Goal: Find specific page/section: Find specific page/section

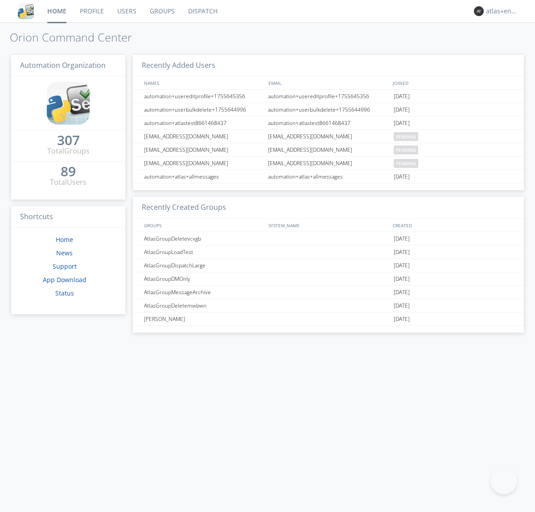
click at [202, 11] on link "Dispatch" at bounding box center [203, 11] width 43 height 22
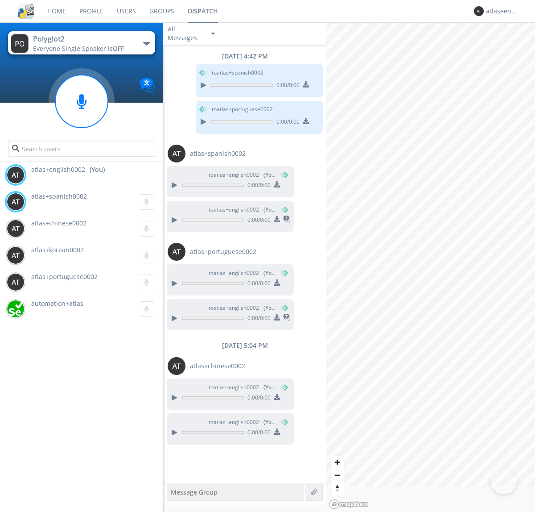
click at [146, 43] on div "button" at bounding box center [146, 44] width 7 height 4
click at [0, 0] on span "Polyglot3" at bounding box center [0, 0] width 0 height 0
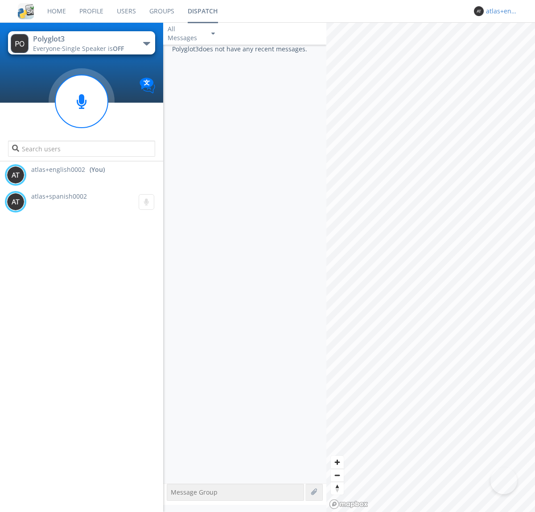
click at [500, 11] on div "atlas+english0002" at bounding box center [502, 11] width 33 height 9
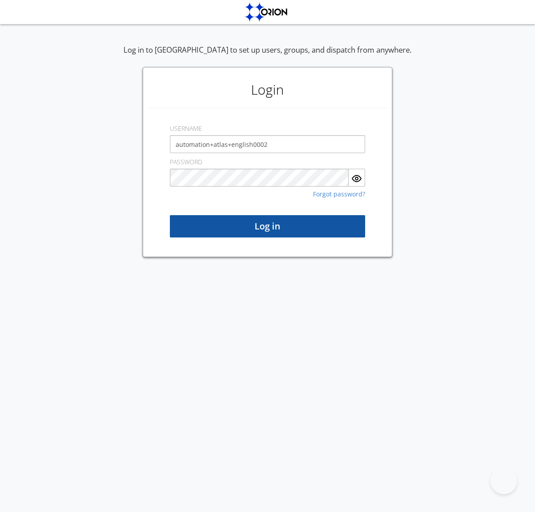
click at [268, 226] on button "Log in" at bounding box center [267, 226] width 195 height 22
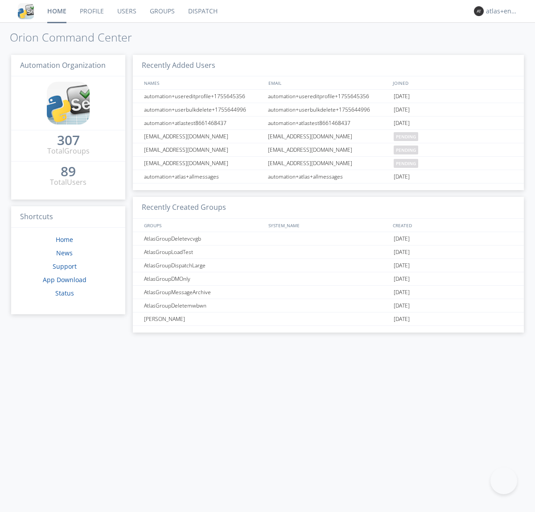
click at [202, 11] on link "Dispatch" at bounding box center [203, 11] width 43 height 22
